Goal: Task Accomplishment & Management: Complete application form

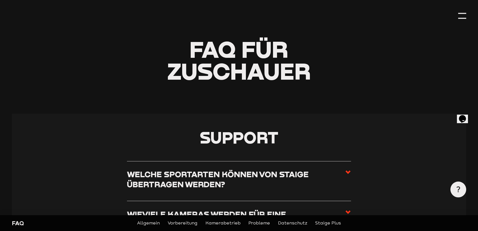
scroll to position [50, 0]
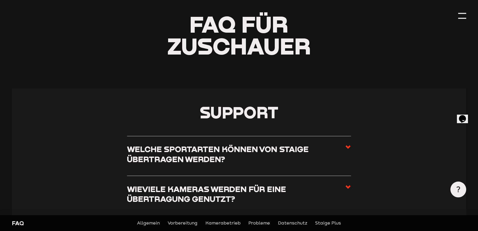
click at [215, 150] on h3 "Welche Sportarten können von Staige übertragen werden?" at bounding box center [236, 154] width 218 height 20
click at [0, 0] on input "Welche Sportarten können von Staige übertragen werden?" at bounding box center [0, 0] width 0 height 0
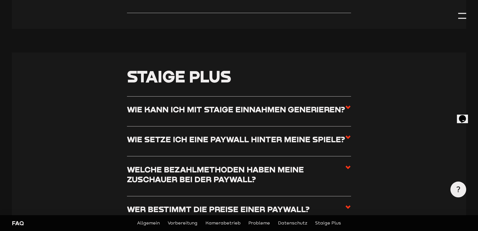
scroll to position [1858, 0]
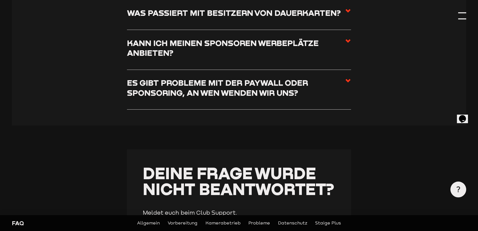
click at [462, 16] on div at bounding box center [462, 16] width 8 height 8
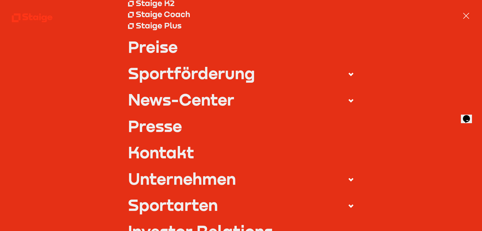
scroll to position [126, 0]
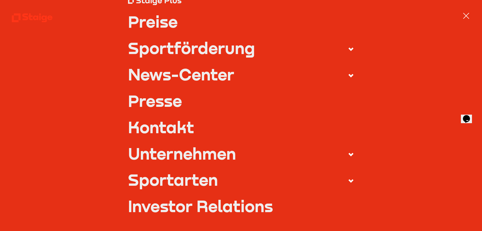
click at [167, 128] on link "Kontakt" at bounding box center [241, 127] width 226 height 16
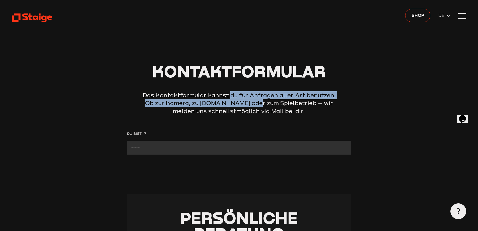
drag, startPoint x: 230, startPoint y: 96, endPoint x: 249, endPoint y: 103, distance: 19.9
click at [249, 103] on p "Das Kontaktformular kannst du für Anfragen aller Art benutzen. Ob zur Kamera, z…" at bounding box center [239, 103] width 201 height 24
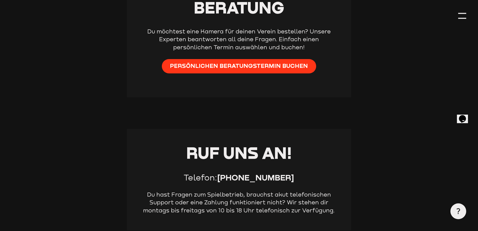
scroll to position [351, 0]
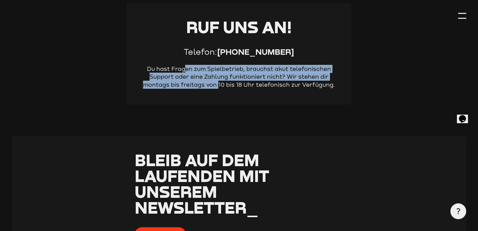
drag, startPoint x: 187, startPoint y: 72, endPoint x: 220, endPoint y: 88, distance: 36.5
click at [219, 88] on p "Du hast Fragen zum Spielbetrieb, brauchst akut telefonischen Support oder eine …" at bounding box center [239, 77] width 193 height 24
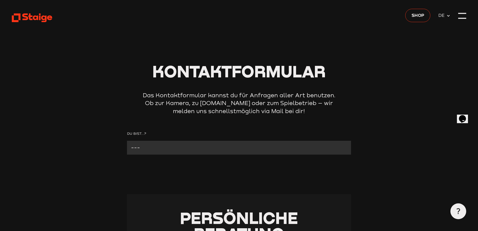
scroll to position [100, 0]
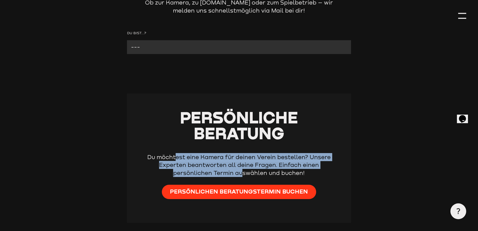
drag, startPoint x: 175, startPoint y: 157, endPoint x: 243, endPoint y: 171, distance: 69.5
click at [243, 171] on p "Du möchtest eine Kamera für deinen Verein bestellen? Unsere Experten beantworte…" at bounding box center [239, 165] width 193 height 24
click at [277, 166] on p "Du möchtest eine Kamera für deinen Verein bestellen? Unsere Experten beantworte…" at bounding box center [239, 165] width 193 height 24
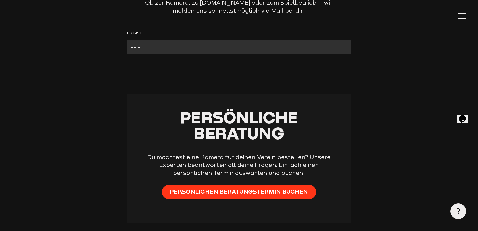
scroll to position [0, 0]
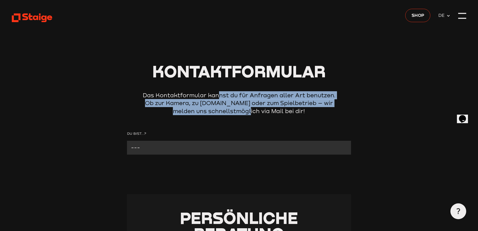
drag, startPoint x: 220, startPoint y: 94, endPoint x: 249, endPoint y: 109, distance: 32.9
click at [249, 109] on p "Das Kontaktformular kannst du für Anfragen aller Art benutzen. Ob zur Kamera, z…" at bounding box center [239, 103] width 201 height 24
click at [241, 151] on select "--- Verein mit Kamera Verein ohne Kamera Fan Andere" at bounding box center [239, 148] width 224 height 14
select select "Verein ohne Kamera"
click at [127, 141] on select "--- Verein mit Kamera Verein ohne Kamera Fan Andere" at bounding box center [239, 148] width 224 height 14
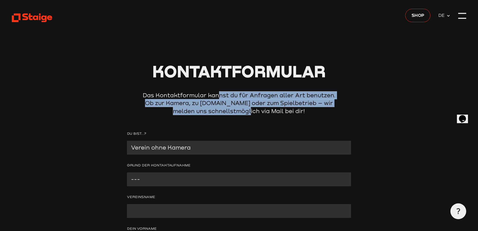
scroll to position [25, 0]
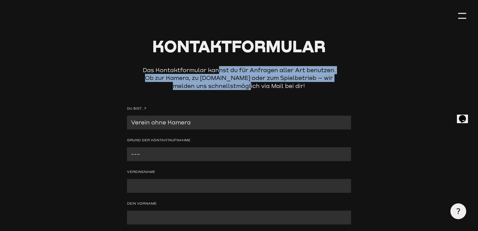
click at [150, 154] on select "--- Wir interessieren uns für eine Kamera Wir brauchen mehr Informationen zu [P…" at bounding box center [239, 154] width 224 height 14
select select "Wir interessieren uns für eine Kamera"
click at [127, 147] on select "--- Wir interessieren uns für eine Kamera Wir brauchen mehr Informationen zu [P…" at bounding box center [239, 154] width 224 height 14
click at [181, 150] on select "--- Wir interessieren uns für eine Kamera Wir brauchen mehr Informationen zu [P…" at bounding box center [239, 154] width 224 height 14
click at [127, 147] on select "--- Wir interessieren uns für eine Kamera Wir brauchen mehr Informationen zu [P…" at bounding box center [239, 154] width 224 height 14
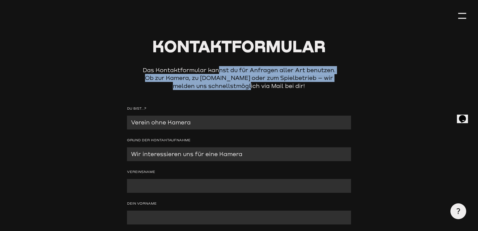
click at [164, 188] on input "Contact form" at bounding box center [239, 186] width 224 height 14
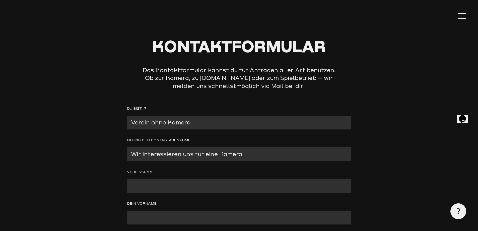
click at [336, 185] on input "Contact form" at bounding box center [239, 186] width 224 height 14
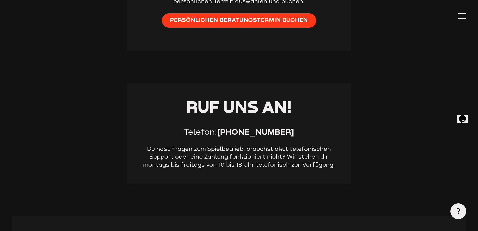
scroll to position [628, 0]
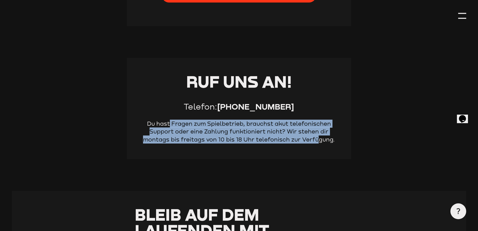
drag, startPoint x: 169, startPoint y: 126, endPoint x: 317, endPoint y: 139, distance: 148.4
click at [317, 139] on p "Du hast Fragen zum Spielbetrieb, brauchst akut telefonischen Support oder eine …" at bounding box center [239, 132] width 193 height 24
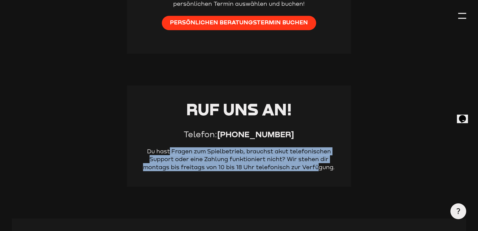
scroll to position [575, 0]
